Goal: Navigation & Orientation: Find specific page/section

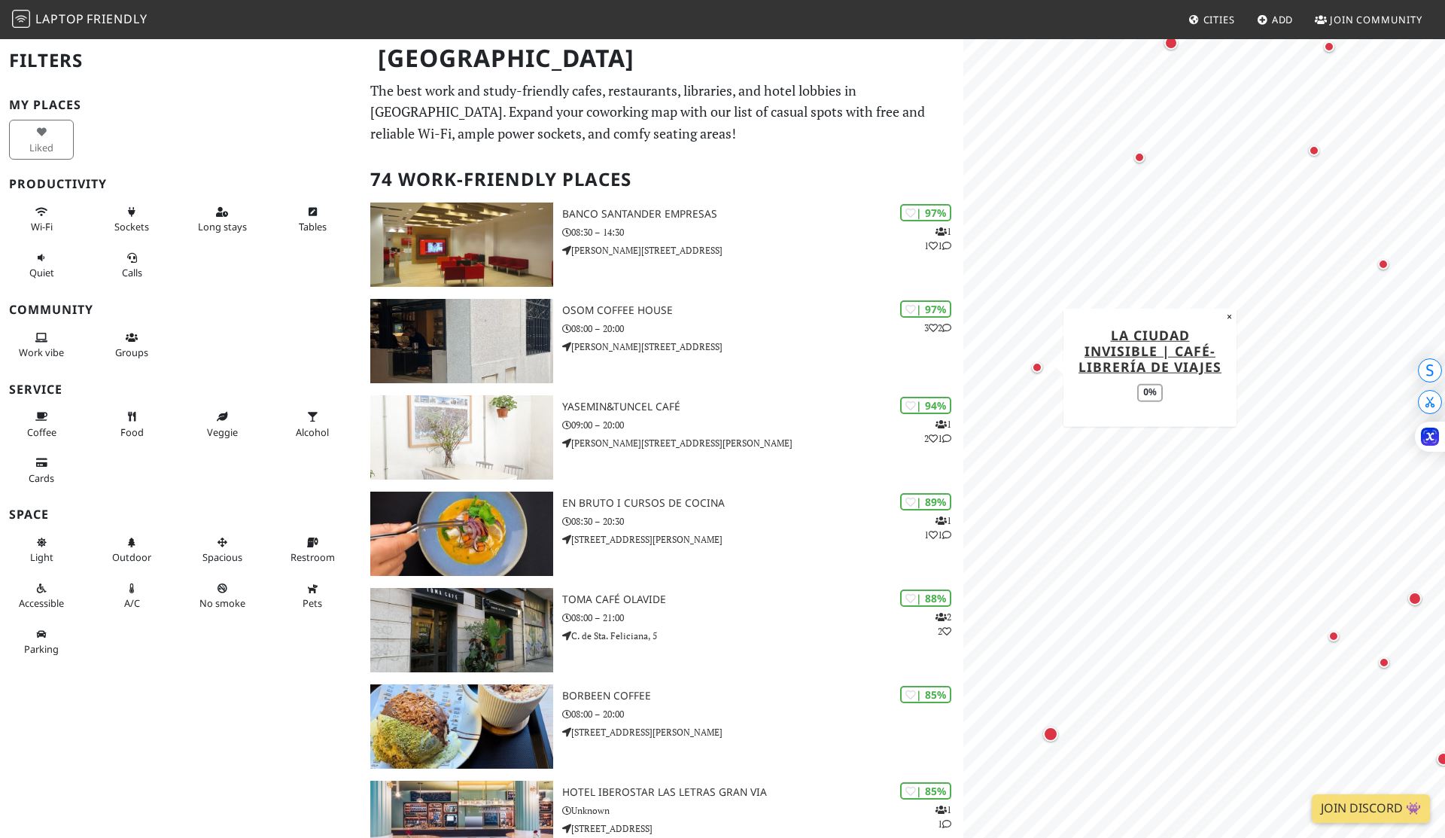
click at [1041, 367] on div "Map marker" at bounding box center [1037, 367] width 11 height 11
click at [1126, 338] on div "Map marker" at bounding box center [1121, 334] width 20 height 20
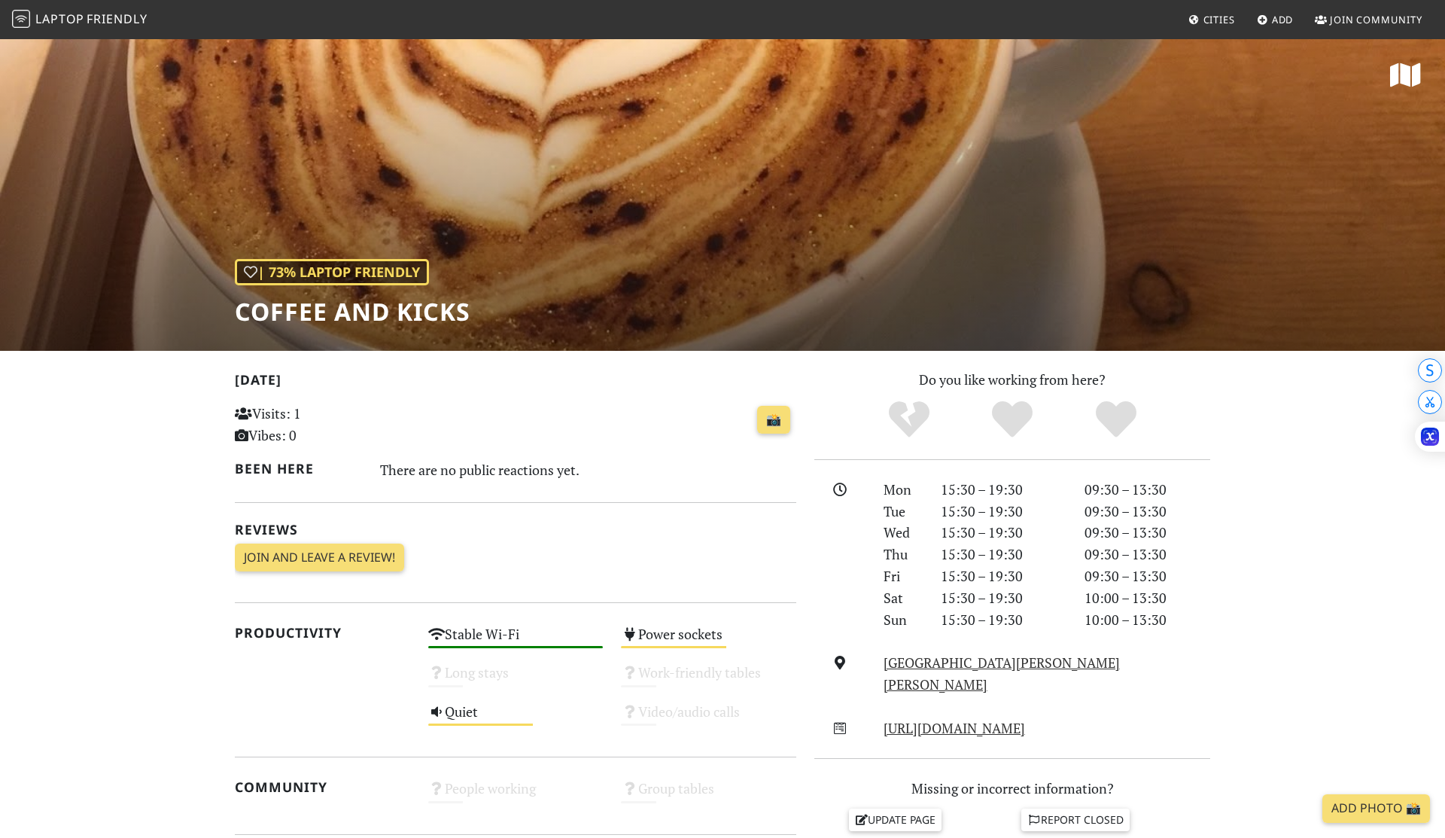
drag, startPoint x: 684, startPoint y: 169, endPoint x: 707, endPoint y: 231, distance: 65.7
click at [707, 231] on div "| 73% Laptop Friendly Coffee and Kicks" at bounding box center [722, 194] width 1445 height 313
